Goal: Transaction & Acquisition: Subscribe to service/newsletter

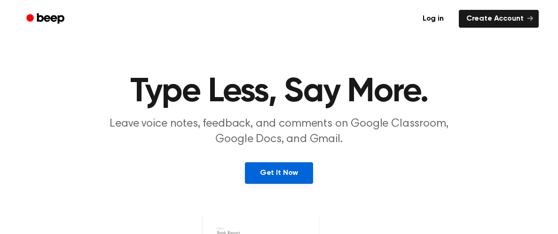
click at [289, 177] on link "Get It Now" at bounding box center [279, 174] width 68 height 22
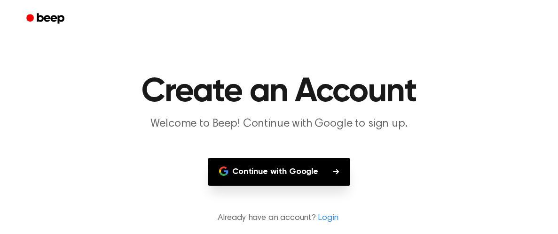
click at [289, 176] on button "Continue with Google" at bounding box center [279, 172] width 142 height 28
click at [289, 175] on button "Continue with Google" at bounding box center [279, 172] width 142 height 28
click at [291, 176] on button "Continue with Google" at bounding box center [279, 172] width 142 height 28
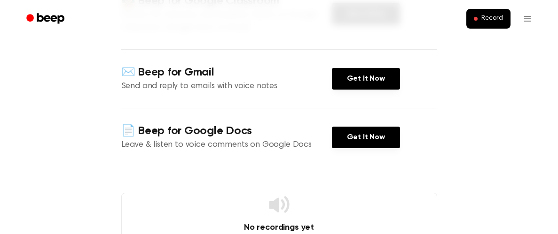
scroll to position [159, 0]
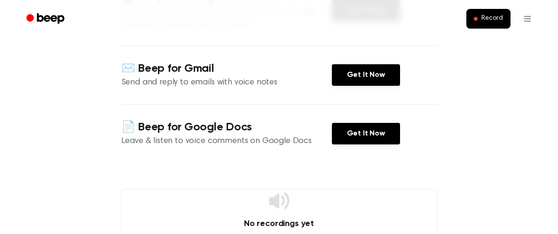
click at [328, 101] on div "✉️ Beep for Gmail Send and reply to emails with voice notes Get It Now" at bounding box center [279, 75] width 316 height 59
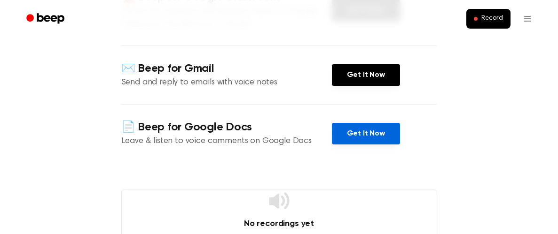
click at [351, 130] on link "Get It Now" at bounding box center [366, 134] width 68 height 22
